Goal: Check status

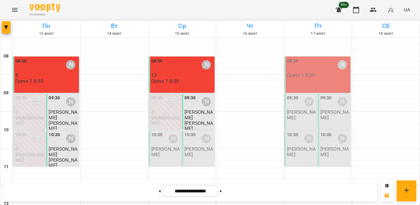
click at [161, 148] on p "[PERSON_NAME]" at bounding box center [165, 151] width 29 height 11
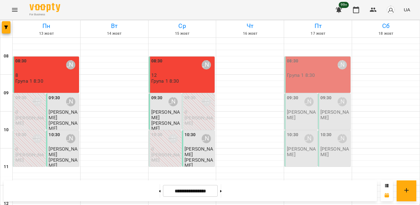
scroll to position [51, 0]
click at [196, 146] on p "Галина Подерня" at bounding box center [198, 151] width 29 height 11
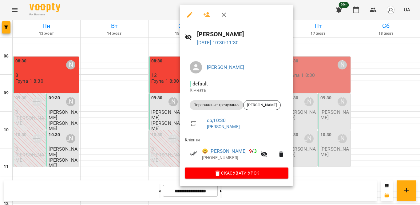
click at [220, 14] on icon "button" at bounding box center [223, 14] width 7 height 7
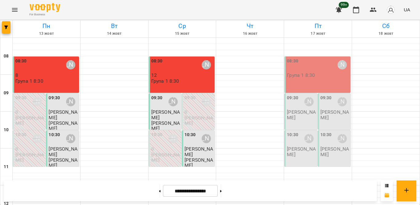
scroll to position [148, 0]
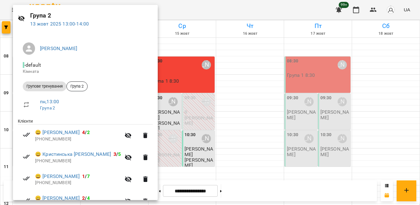
scroll to position [0, 0]
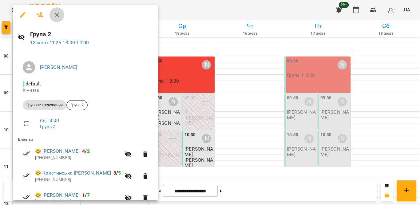
click at [56, 17] on icon "button" at bounding box center [56, 14] width 7 height 7
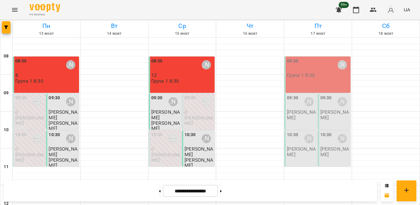
scroll to position [116, 0]
